Goal: Book appointment/travel/reservation

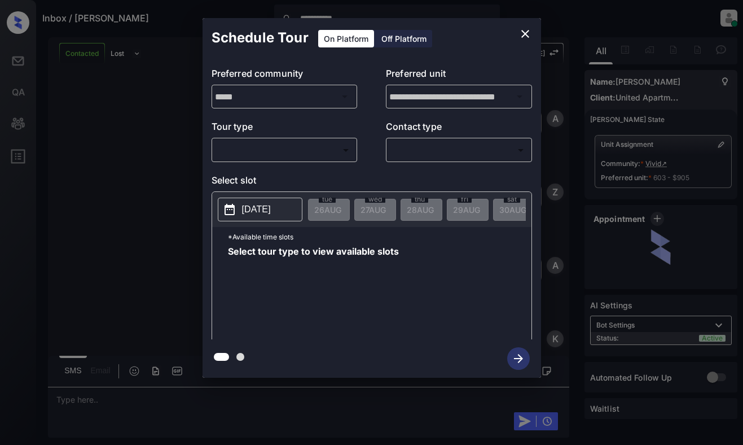
scroll to position [844, 0]
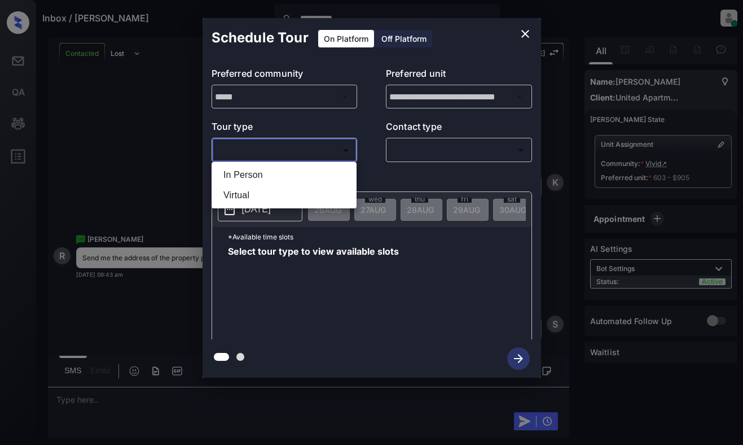
click at [288, 148] on body "**********" at bounding box center [371, 222] width 743 height 445
click at [297, 175] on li "In Person" at bounding box center [283, 175] width 139 height 20
type input "********"
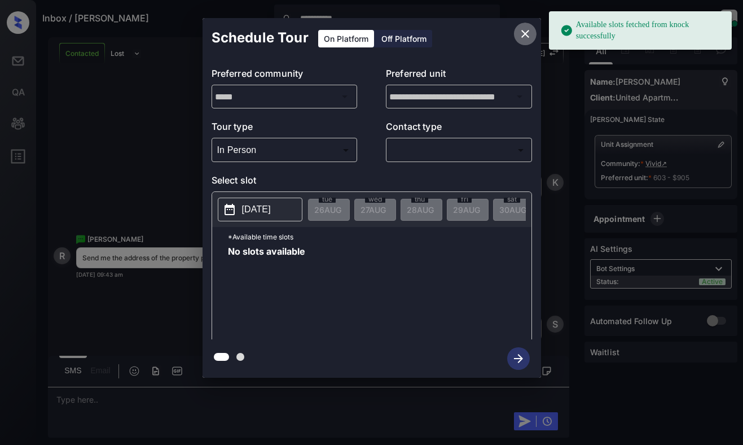
click at [523, 35] on icon "close" at bounding box center [526, 34] width 14 height 14
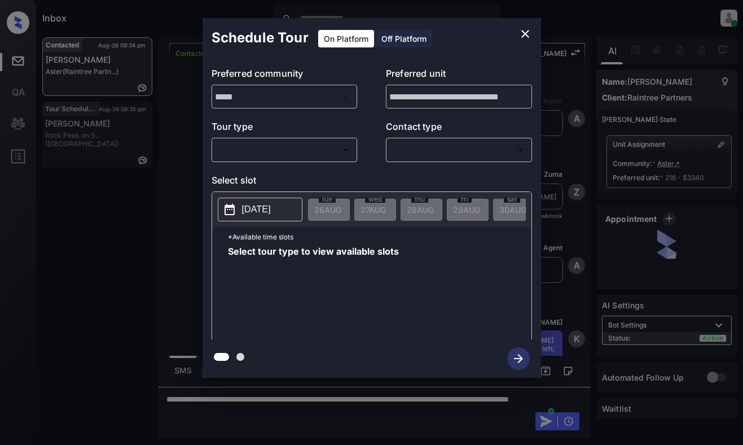
scroll to position [2779, 0]
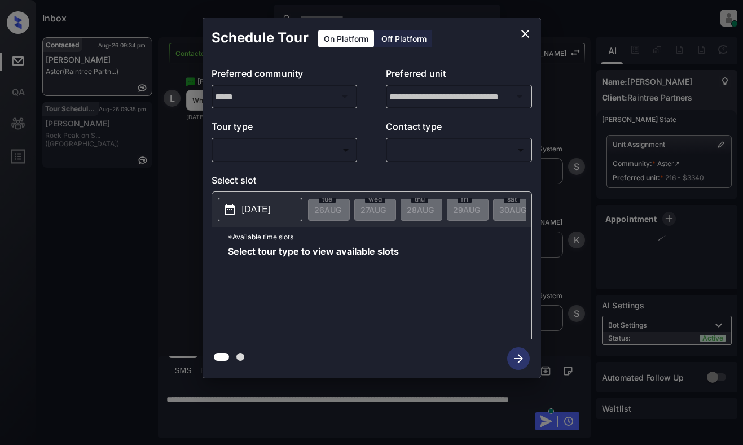
click at [297, 138] on div "​ ​" at bounding box center [285, 150] width 146 height 24
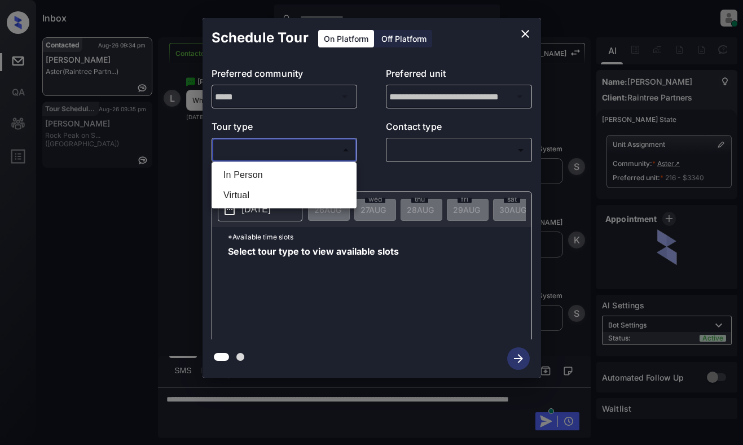
click at [292, 156] on body "Inbox [PERSON_NAME] Online Set yourself offline Set yourself on break Profile S…" at bounding box center [371, 222] width 743 height 445
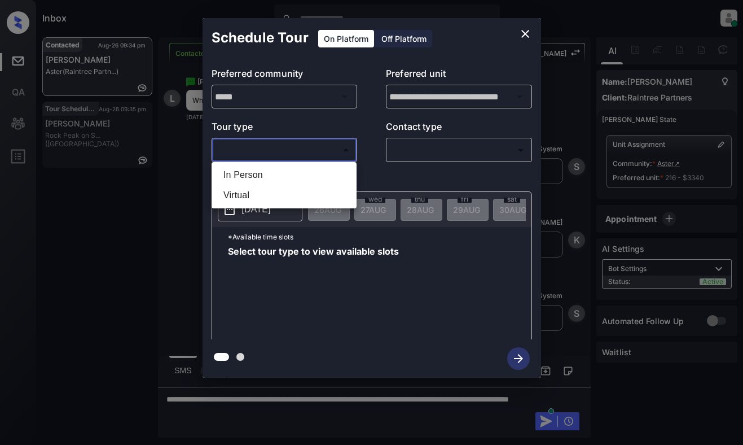
click at [289, 175] on li "In Person" at bounding box center [283, 175] width 139 height 20
type input "********"
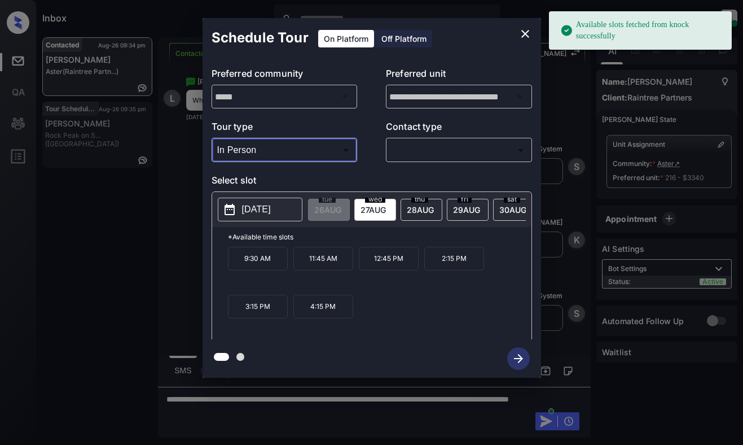
click at [264, 203] on p "[DATE]" at bounding box center [256, 210] width 29 height 14
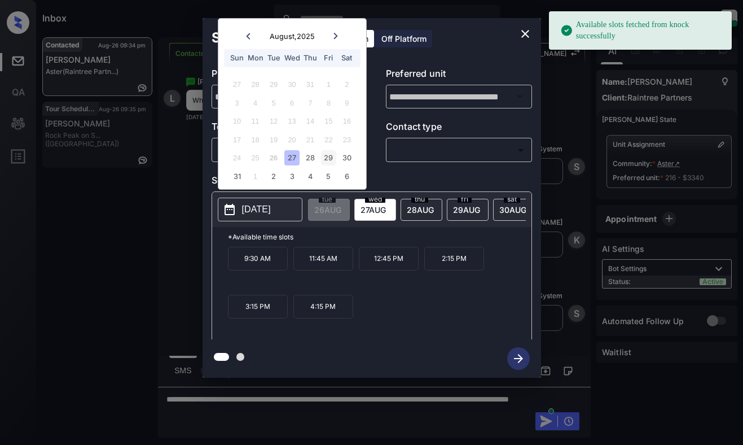
click at [332, 158] on div "29" at bounding box center [328, 157] width 15 height 15
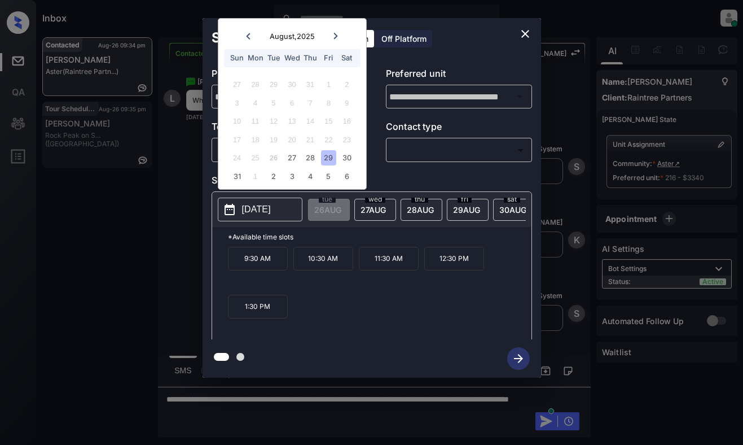
click at [528, 34] on icon "close" at bounding box center [526, 34] width 14 height 14
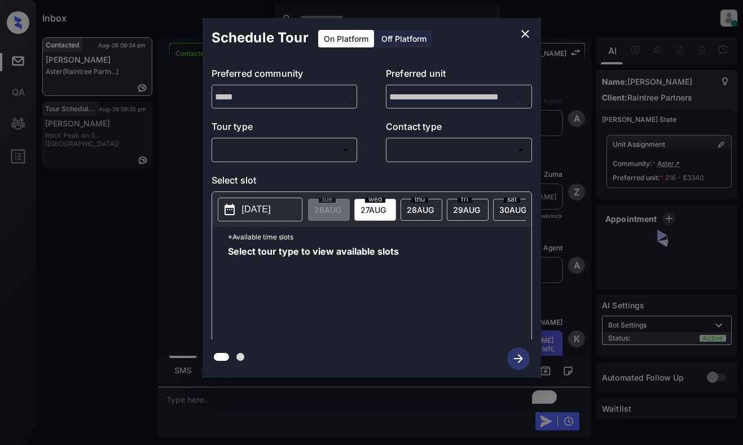
scroll to position [2854, 0]
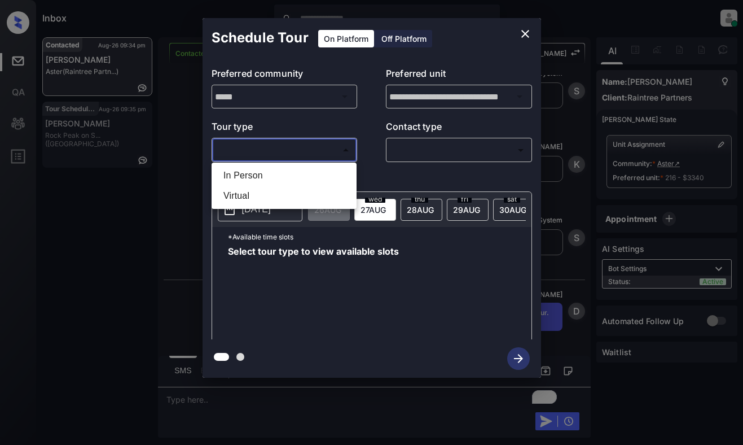
click at [309, 151] on body "Inbox [PERSON_NAME] Online Set yourself offline Set yourself on break Profile S…" at bounding box center [371, 222] width 743 height 445
click at [307, 172] on li "In Person" at bounding box center [283, 175] width 139 height 20
type input "********"
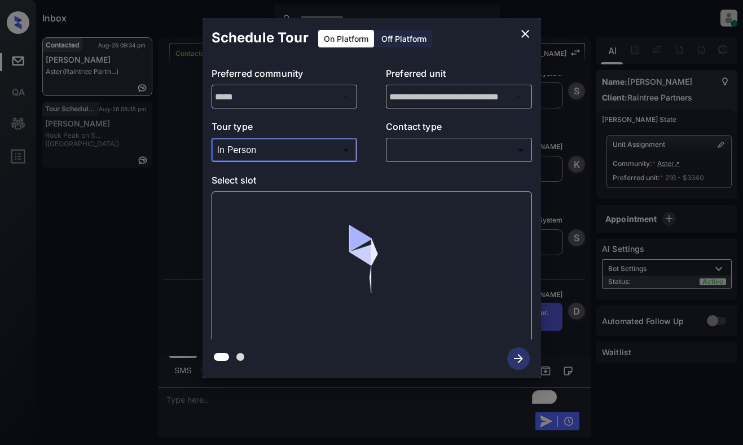
click at [430, 150] on body "Inbox Dominic Ceralde Online Set yourself offline Set yourself on break Profile…" at bounding box center [371, 222] width 743 height 445
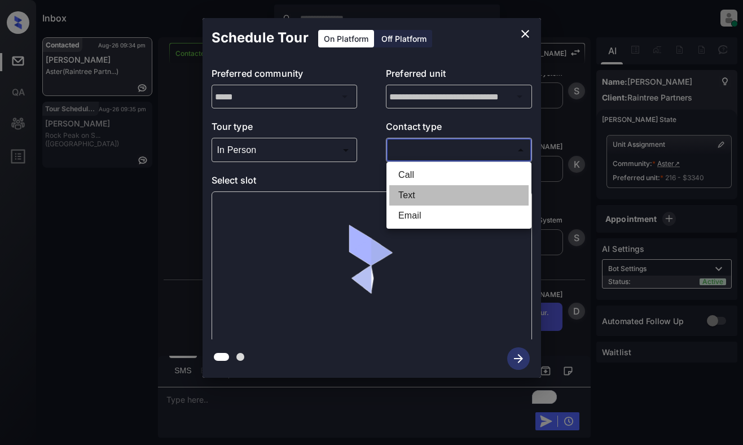
click at [420, 193] on li "Text" at bounding box center [458, 195] width 139 height 20
type input "****"
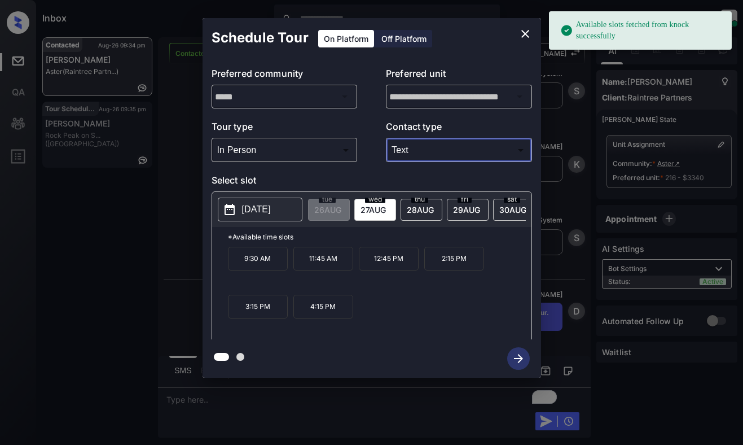
click at [254, 213] on p "2025-08-27" at bounding box center [256, 210] width 29 height 14
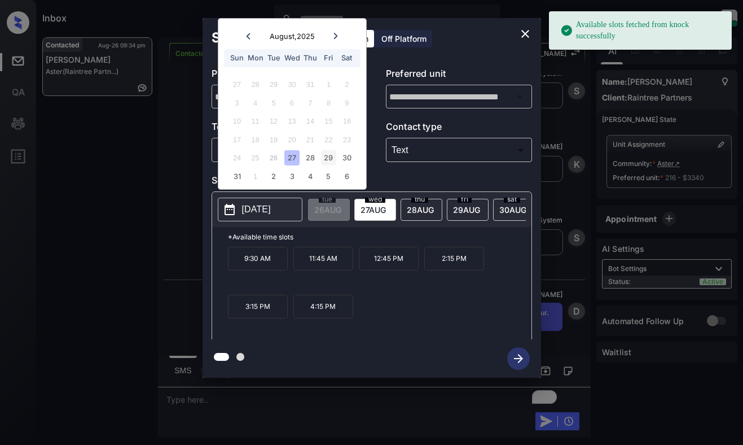
click at [327, 156] on div "29" at bounding box center [328, 157] width 15 height 15
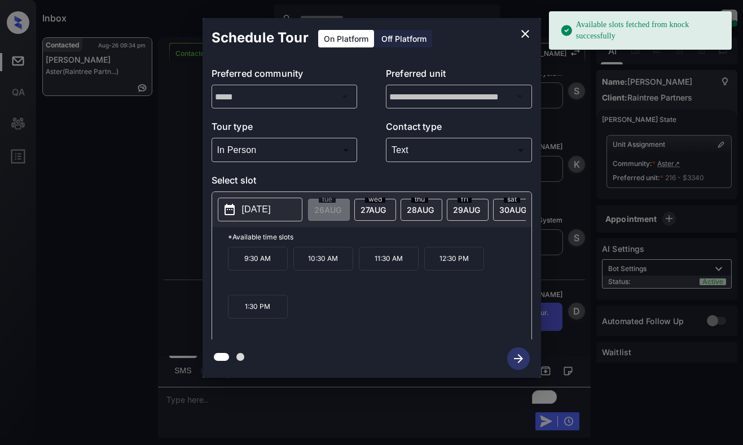
click at [257, 260] on p "9:30 AM" at bounding box center [258, 259] width 60 height 24
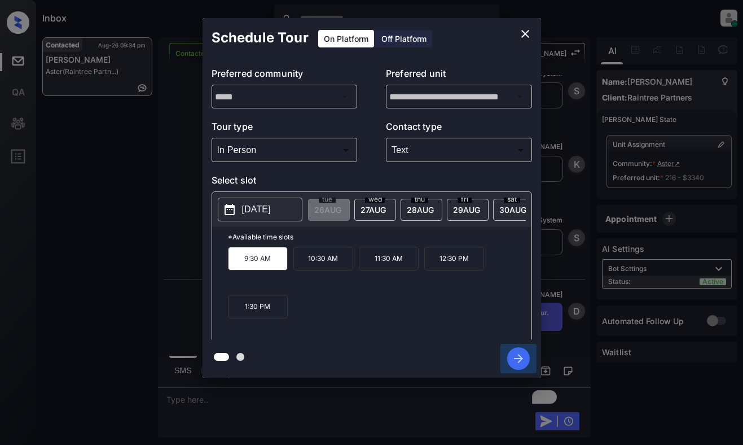
click at [524, 361] on icon "button" at bounding box center [518, 358] width 23 height 23
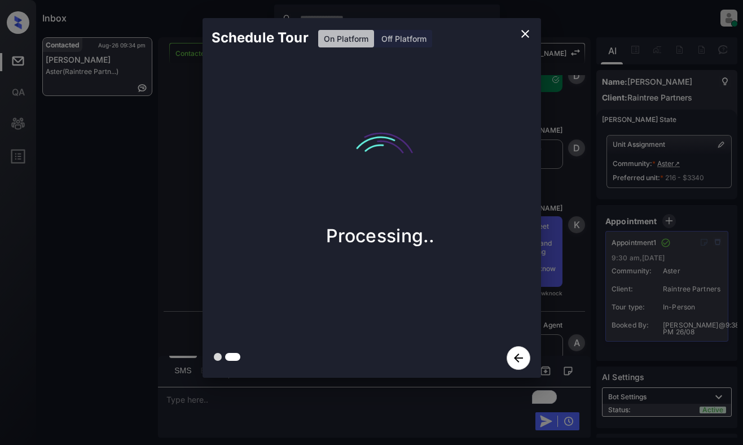
scroll to position [3195, 0]
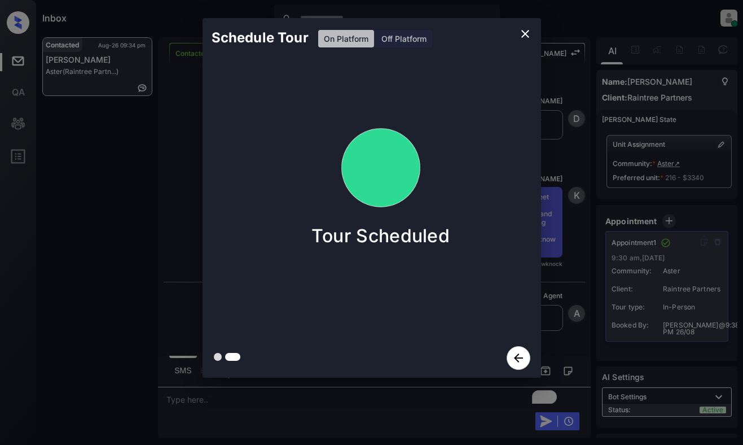
click at [162, 183] on div "Schedule Tour On Platform Off Platform Tour Scheduled" at bounding box center [371, 198] width 743 height 396
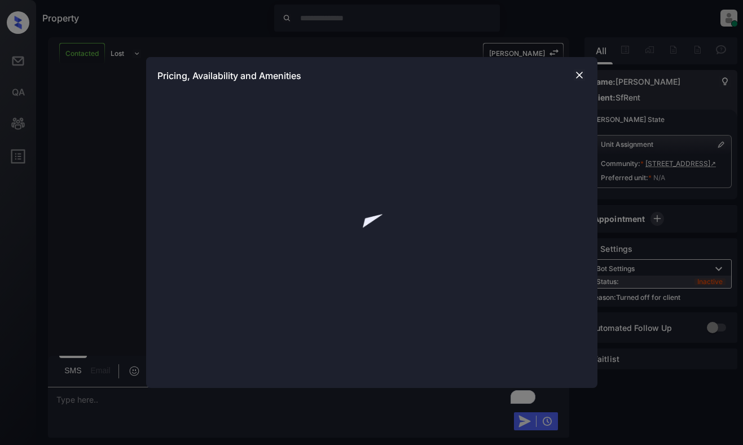
scroll to position [987, 0]
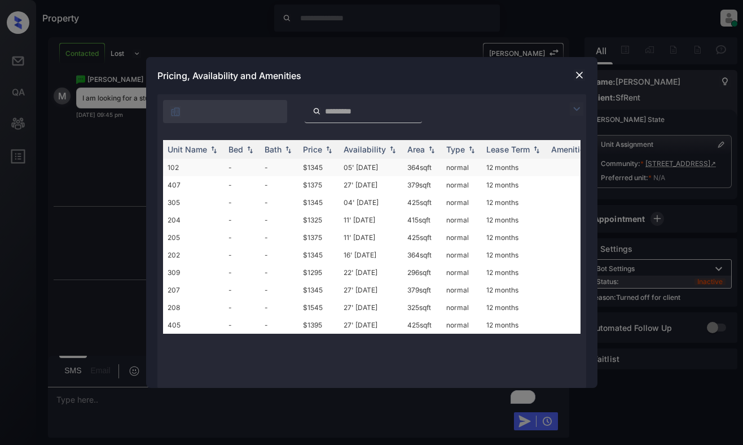
click at [395, 168] on td "05' Sep 20" at bounding box center [371, 167] width 64 height 17
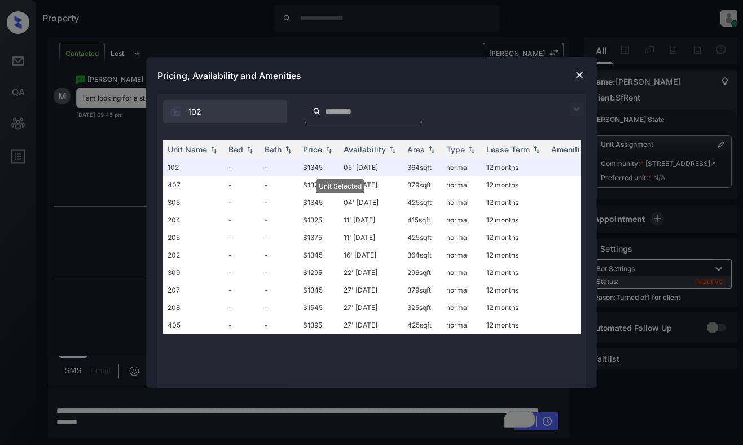
click at [577, 77] on img at bounding box center [579, 74] width 11 height 11
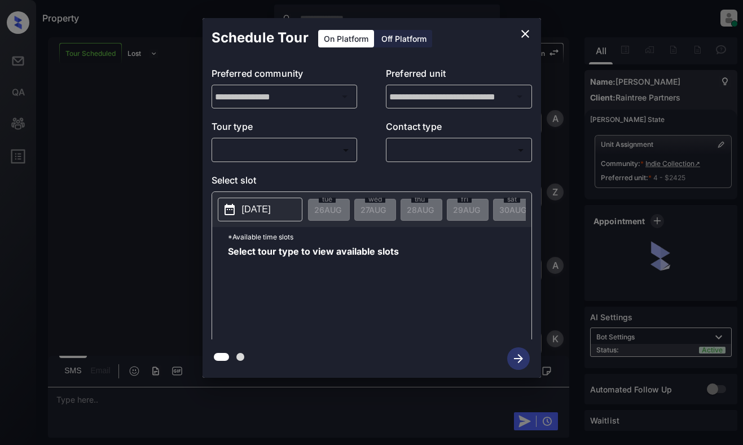
scroll to position [2309, 0]
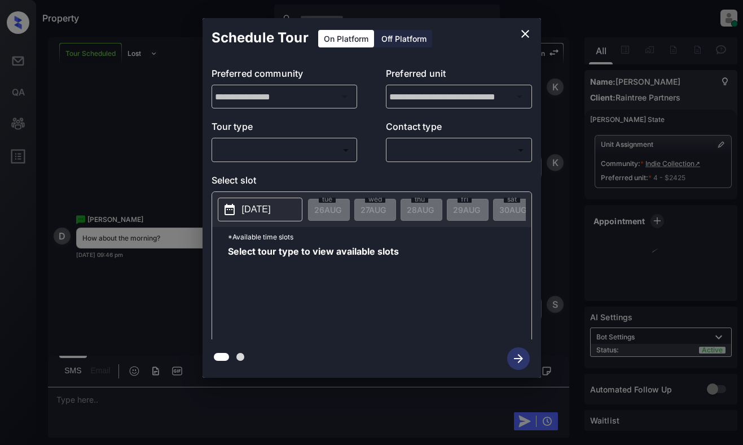
click at [330, 151] on body "Property [PERSON_NAME] Online Set yourself offline Set yourself on break Profil…" at bounding box center [371, 222] width 743 height 445
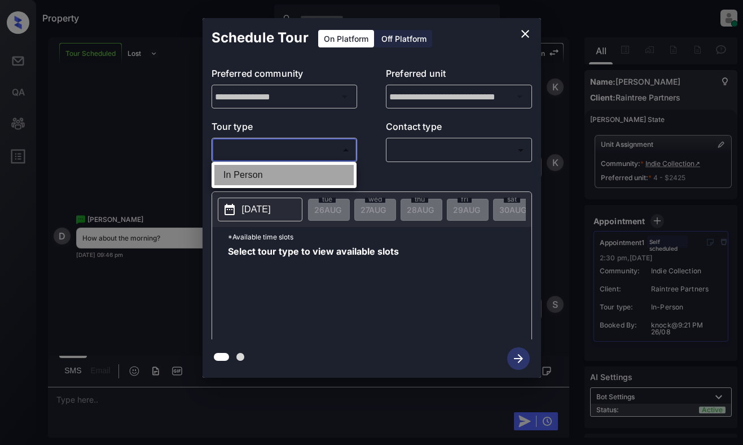
click at [326, 170] on li "In Person" at bounding box center [283, 175] width 139 height 20
type input "********"
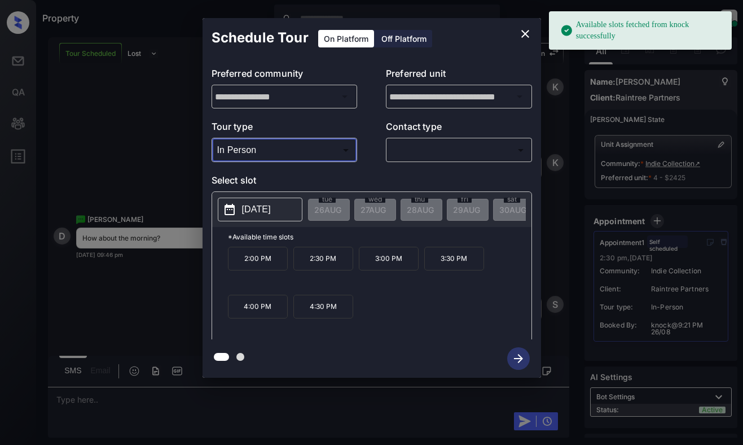
click at [265, 207] on p "[DATE]" at bounding box center [256, 210] width 29 height 14
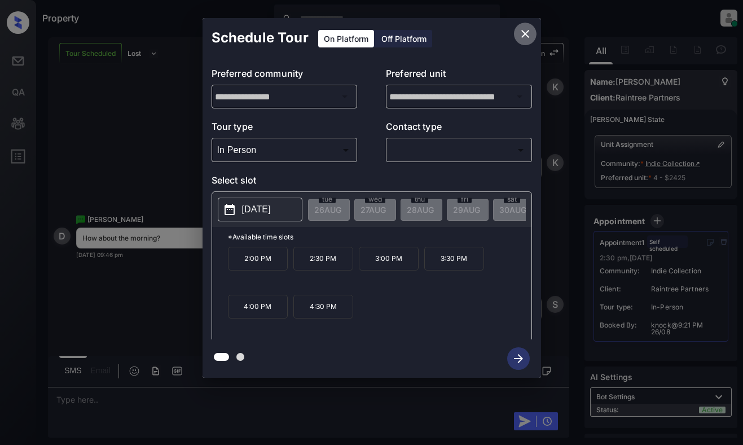
click at [524, 33] on icon "close" at bounding box center [525, 34] width 8 height 8
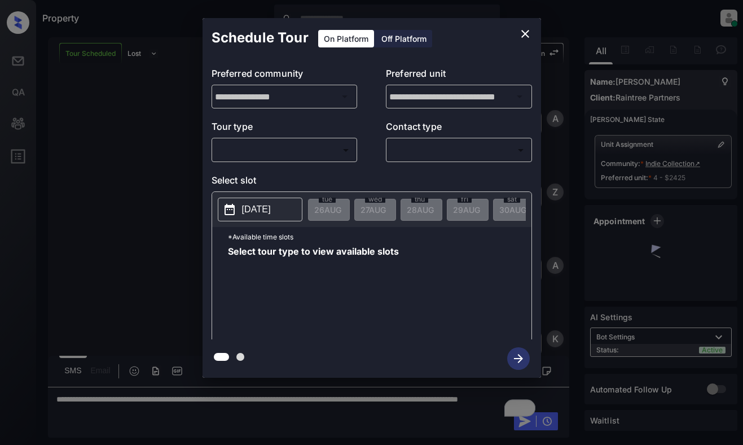
click at [270, 147] on body "Property [PERSON_NAME] Online Set yourself offline Set yourself on break Profil…" at bounding box center [371, 222] width 743 height 445
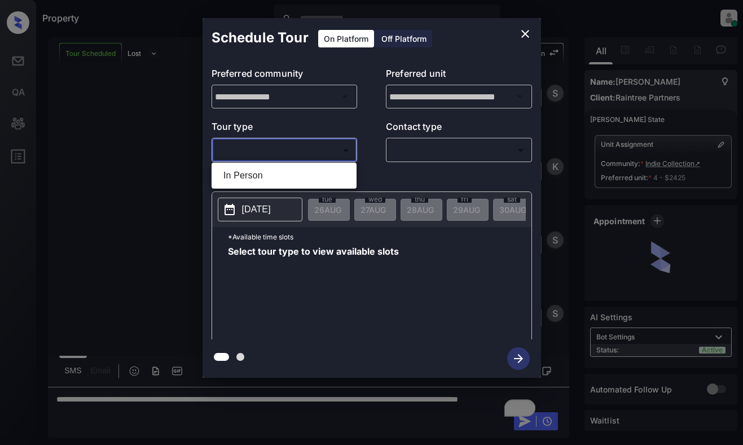
click at [279, 173] on li "In Person" at bounding box center [283, 175] width 139 height 20
type input "********"
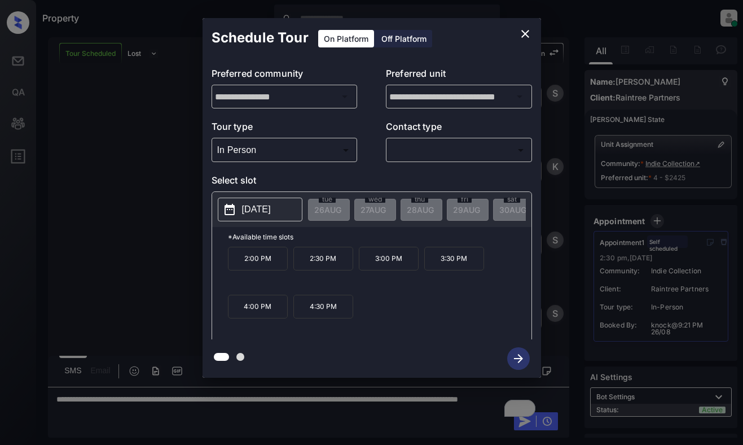
click at [269, 205] on p "2025-09-03" at bounding box center [256, 210] width 29 height 14
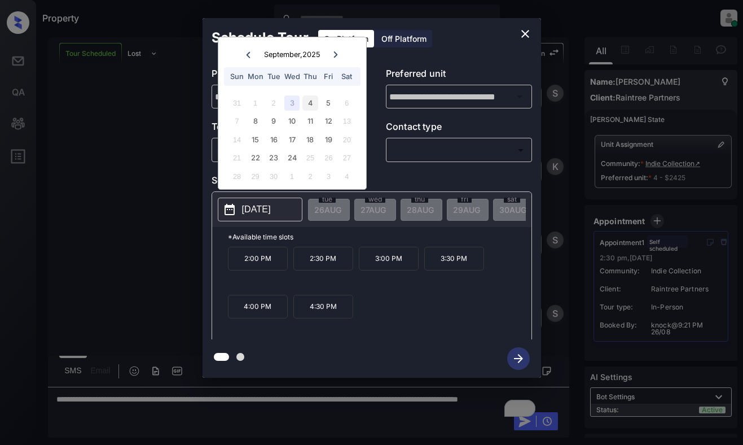
click at [309, 102] on div "4" at bounding box center [309, 102] width 15 height 15
click at [327, 99] on div "5" at bounding box center [328, 102] width 15 height 15
click at [527, 31] on icon "close" at bounding box center [526, 34] width 14 height 14
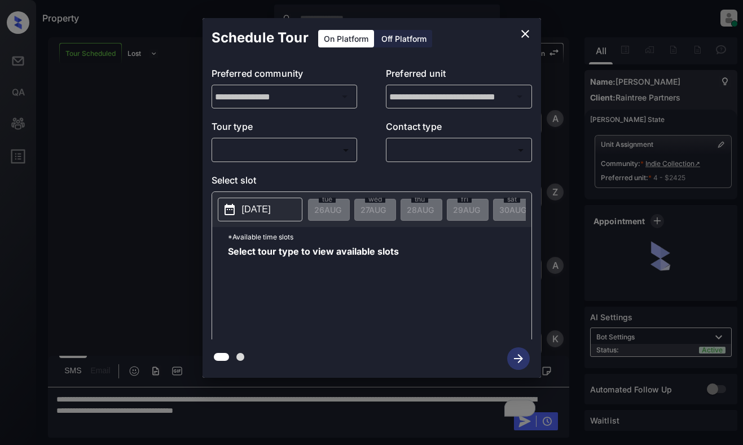
click at [327, 153] on body "Property [PERSON_NAME] Online Set yourself offline Set yourself on break Profil…" at bounding box center [371, 222] width 743 height 445
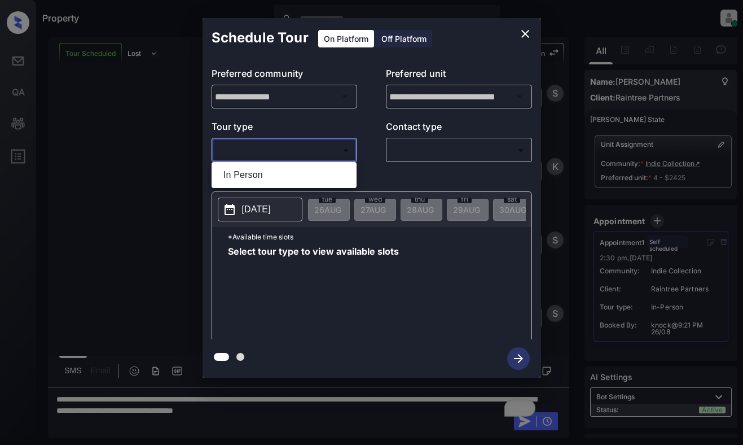
click at [324, 180] on li "In Person" at bounding box center [283, 175] width 139 height 20
type input "********"
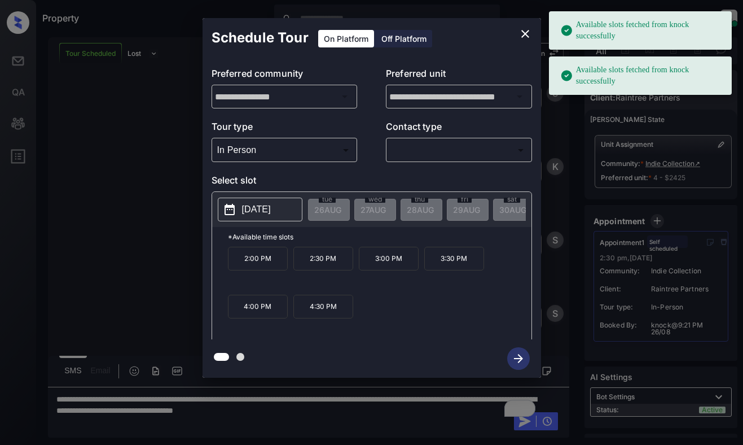
click at [251, 212] on p "2025-09-03" at bounding box center [256, 210] width 29 height 14
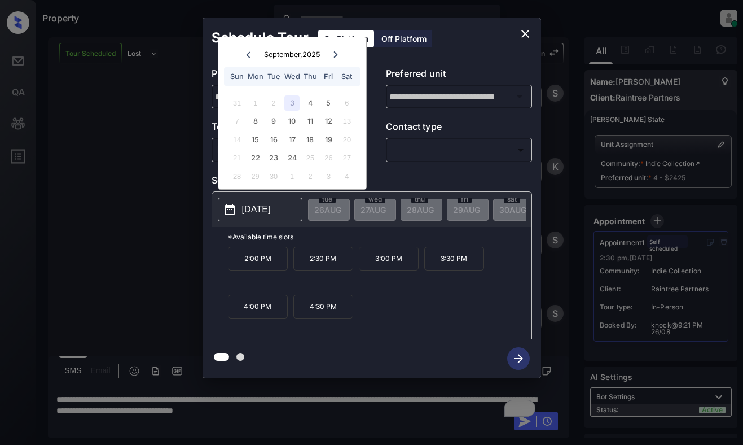
click at [525, 33] on icon "close" at bounding box center [526, 34] width 14 height 14
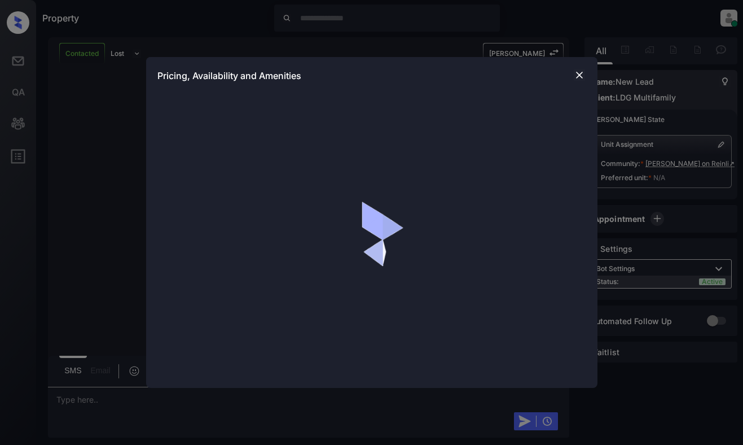
scroll to position [497, 0]
click at [578, 75] on img at bounding box center [579, 74] width 11 height 11
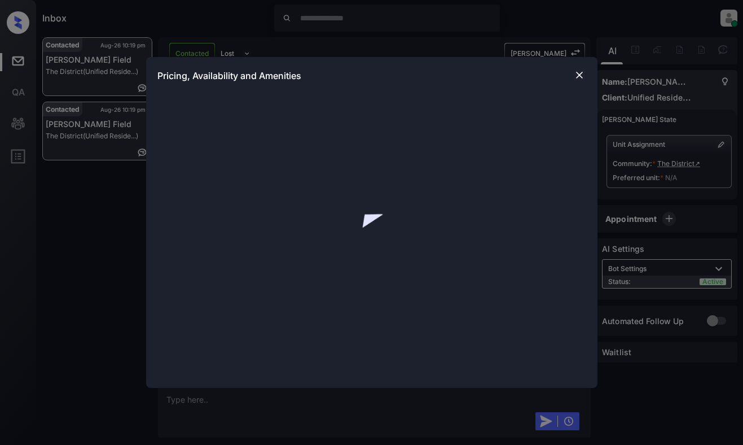
scroll to position [282, 0]
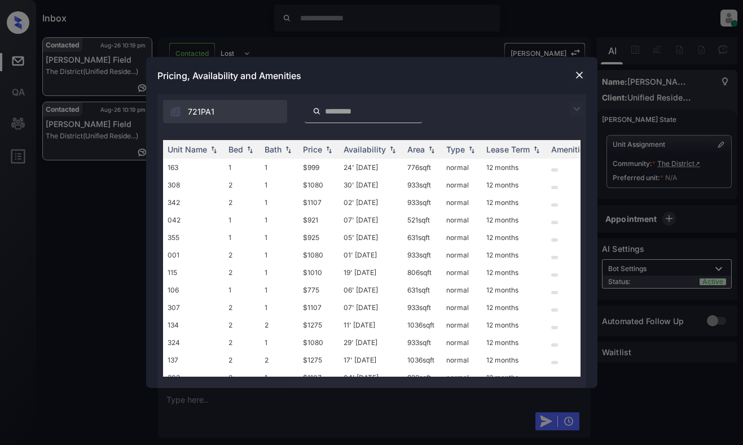
click at [577, 75] on img at bounding box center [579, 74] width 11 height 11
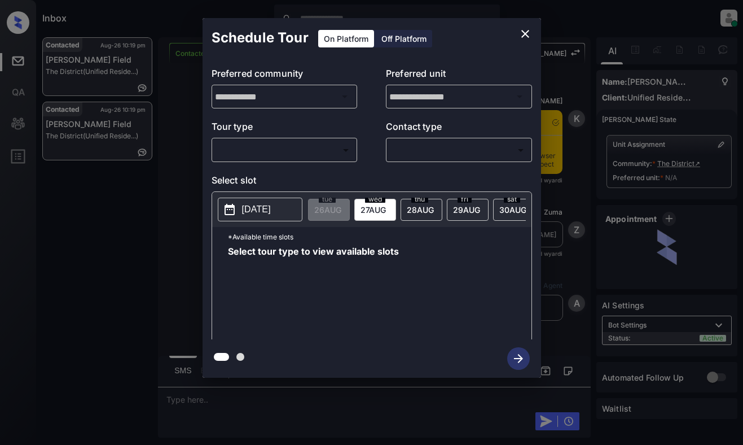
scroll to position [282, 0]
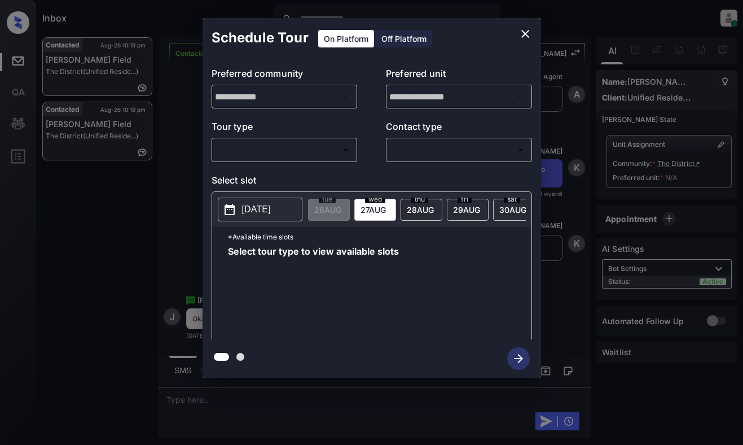
click at [350, 153] on body "Inbox [PERSON_NAME] Online Set yourself offline Set yourself on break Profile S…" at bounding box center [371, 222] width 743 height 445
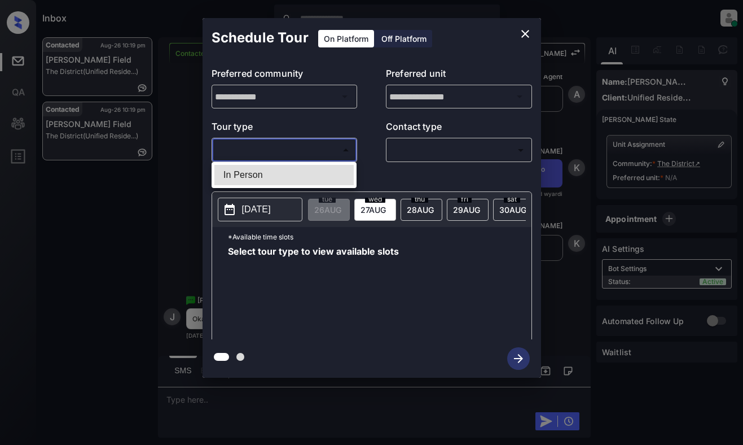
click at [334, 170] on li "In Person" at bounding box center [283, 175] width 139 height 20
type input "********"
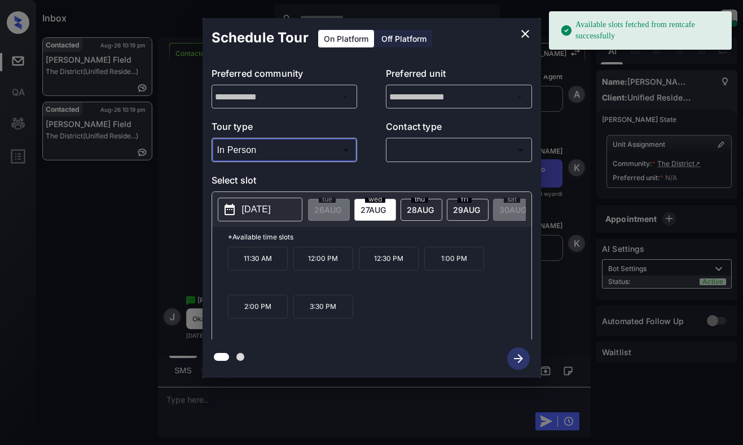
click at [271, 213] on p "[DATE]" at bounding box center [256, 210] width 29 height 14
click at [528, 36] on icon "close" at bounding box center [525, 34] width 8 height 8
